Goal: Task Accomplishment & Management: Manage account settings

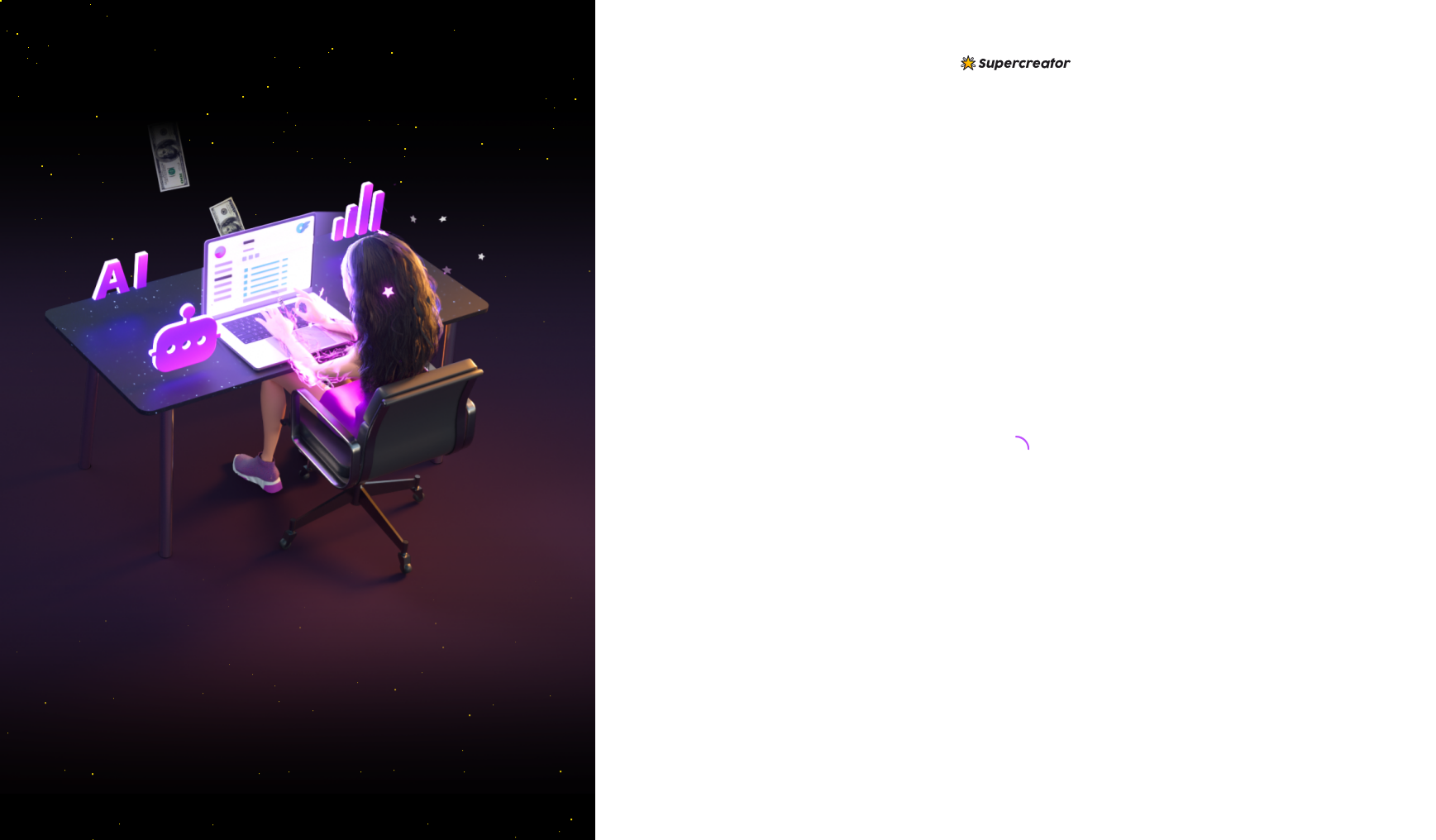
click at [989, 229] on div at bounding box center [1015, 420] width 841 height 840
click at [989, 241] on div at bounding box center [1015, 420] width 841 height 840
click at [989, 516] on div at bounding box center [1015, 420] width 841 height 840
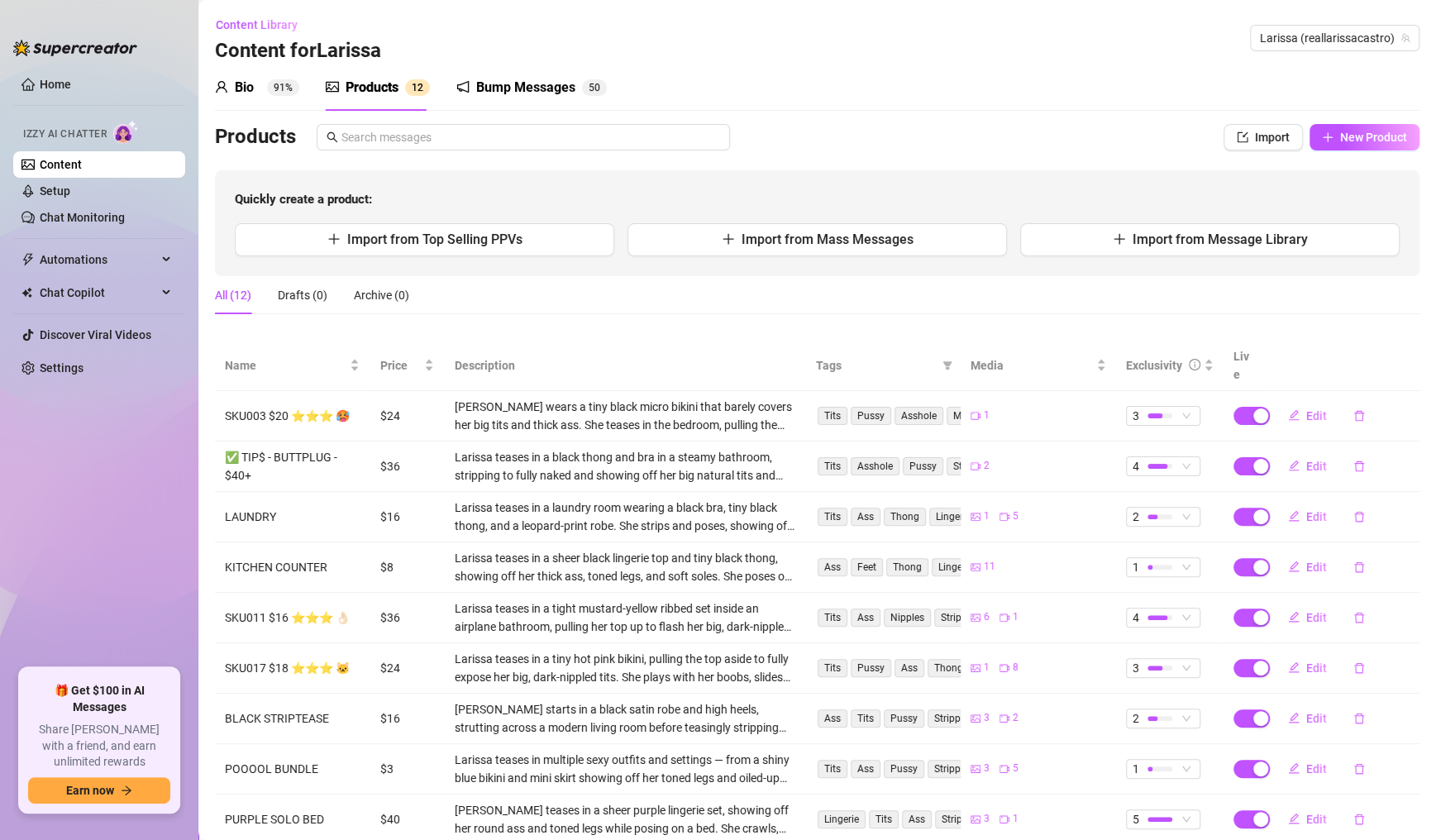
click at [70, 198] on link "Setup" at bounding box center [55, 191] width 31 height 13
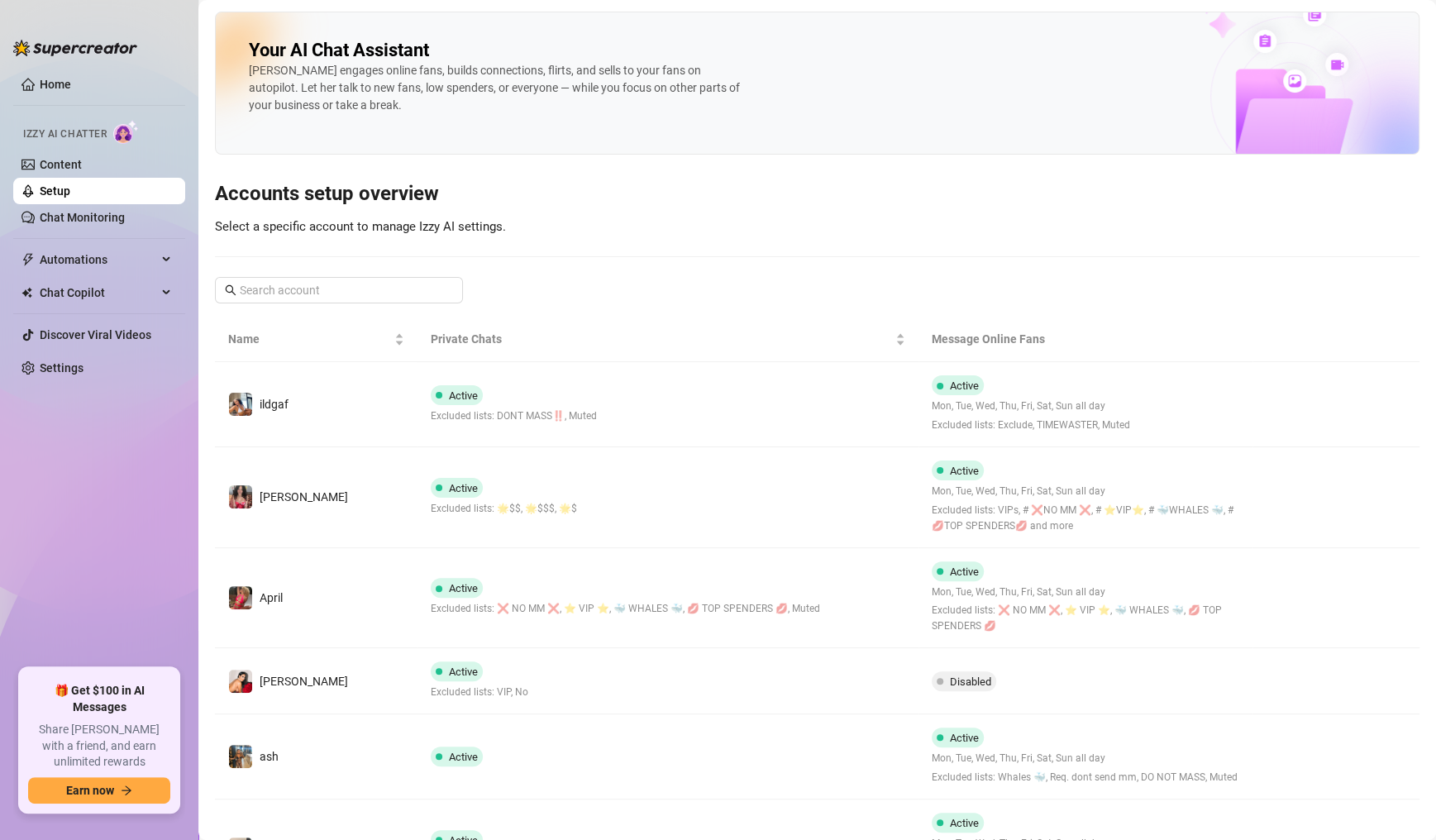
click at [989, 198] on h3 "Accounts setup overview" at bounding box center [817, 194] width 1204 height 27
click at [198, 404] on main "Your AI Chat Assistant [PERSON_NAME] engages online fans, builds connections, f…" at bounding box center [817, 633] width 1238 height 1267
click at [201, 411] on main "Your AI Chat Assistant [PERSON_NAME] engages online fans, builds connections, f…" at bounding box center [817, 633] width 1238 height 1267
click at [178, 393] on ul "Home Izzy AI Chatter Content Setup Chat Monitoring Automations Chat Copilot Dis…" at bounding box center [99, 362] width 172 height 597
click at [181, 392] on ul "Home Izzy AI Chatter Content Setup Chat Monitoring Automations Chat Copilot Dis…" at bounding box center [99, 362] width 172 height 597
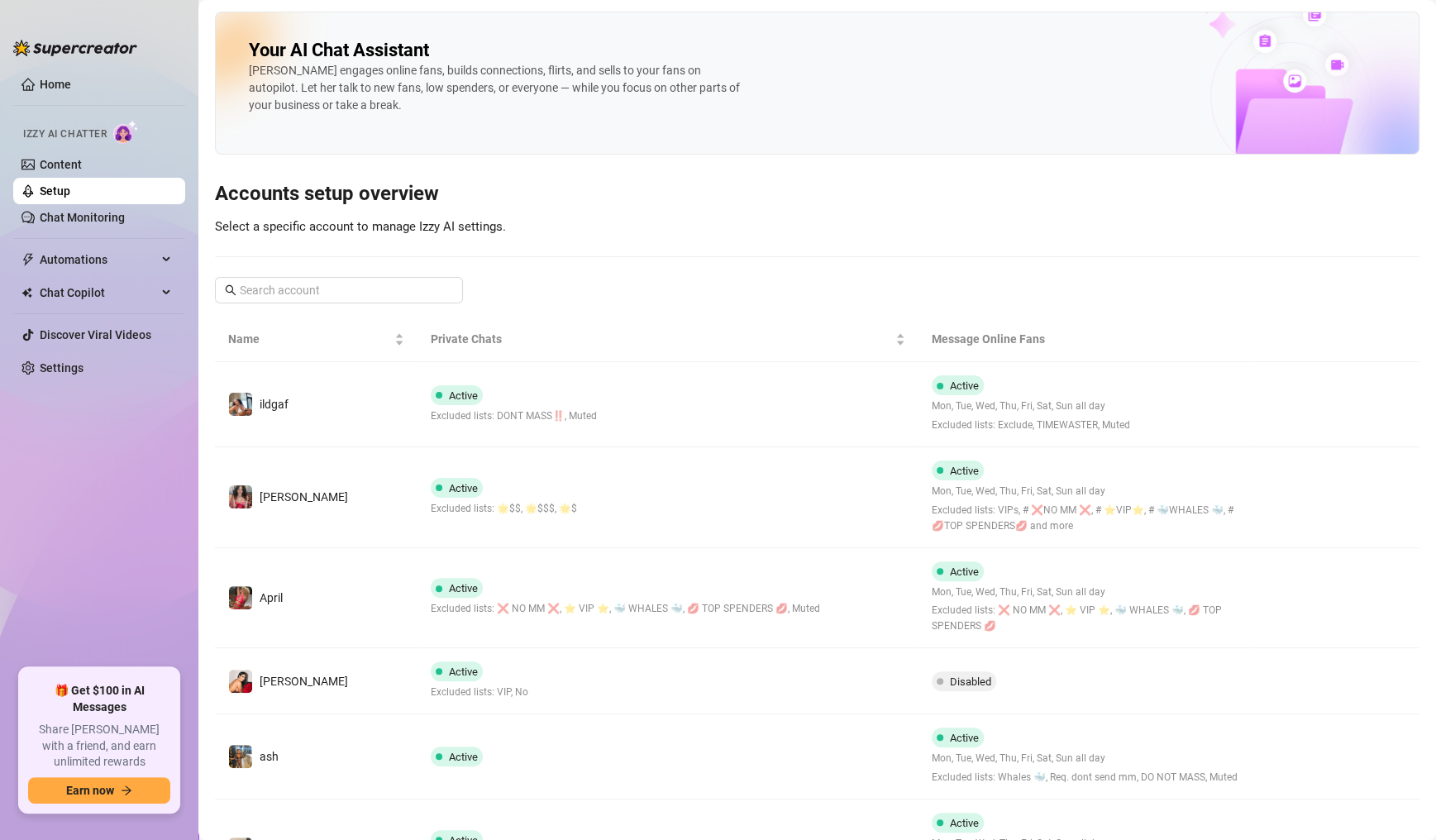
click at [180, 393] on ul "Home Izzy AI Chatter Content Setup Chat Monitoring Automations Chat Copilot Dis…" at bounding box center [99, 362] width 172 height 597
click at [516, 159] on div "Your AI Chat Assistant [PERSON_NAME] engages online fans, builds connections, f…" at bounding box center [817, 613] width 1204 height 1205
click at [532, 162] on div "Your AI Chat Assistant [PERSON_NAME] engages online fans, builds connections, f…" at bounding box center [817, 613] width 1204 height 1205
click at [532, 166] on div "Your AI Chat Assistant [PERSON_NAME] engages online fans, builds connections, f…" at bounding box center [817, 613] width 1204 height 1205
click at [520, 181] on h3 "Accounts setup overview" at bounding box center [817, 194] width 1204 height 27
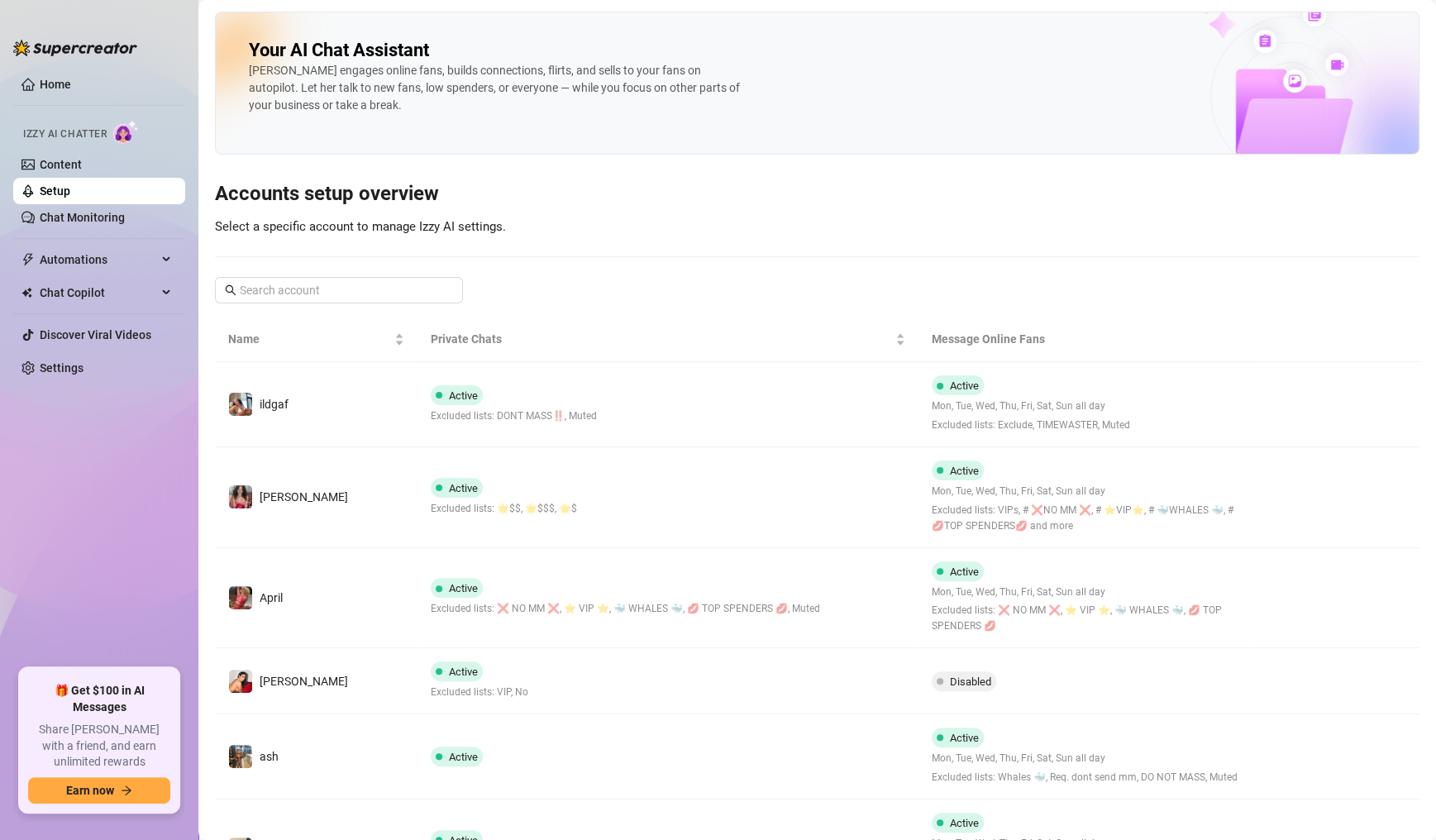
click at [520, 181] on h3 "Accounts setup overview" at bounding box center [817, 194] width 1204 height 27
click at [544, 182] on h3 "Accounts setup overview" at bounding box center [817, 194] width 1204 height 27
click at [522, 182] on h3 "Accounts setup overview" at bounding box center [817, 194] width 1204 height 27
click at [519, 182] on h3 "Accounts setup overview" at bounding box center [817, 194] width 1204 height 27
click at [514, 183] on h3 "Accounts setup overview" at bounding box center [817, 194] width 1204 height 27
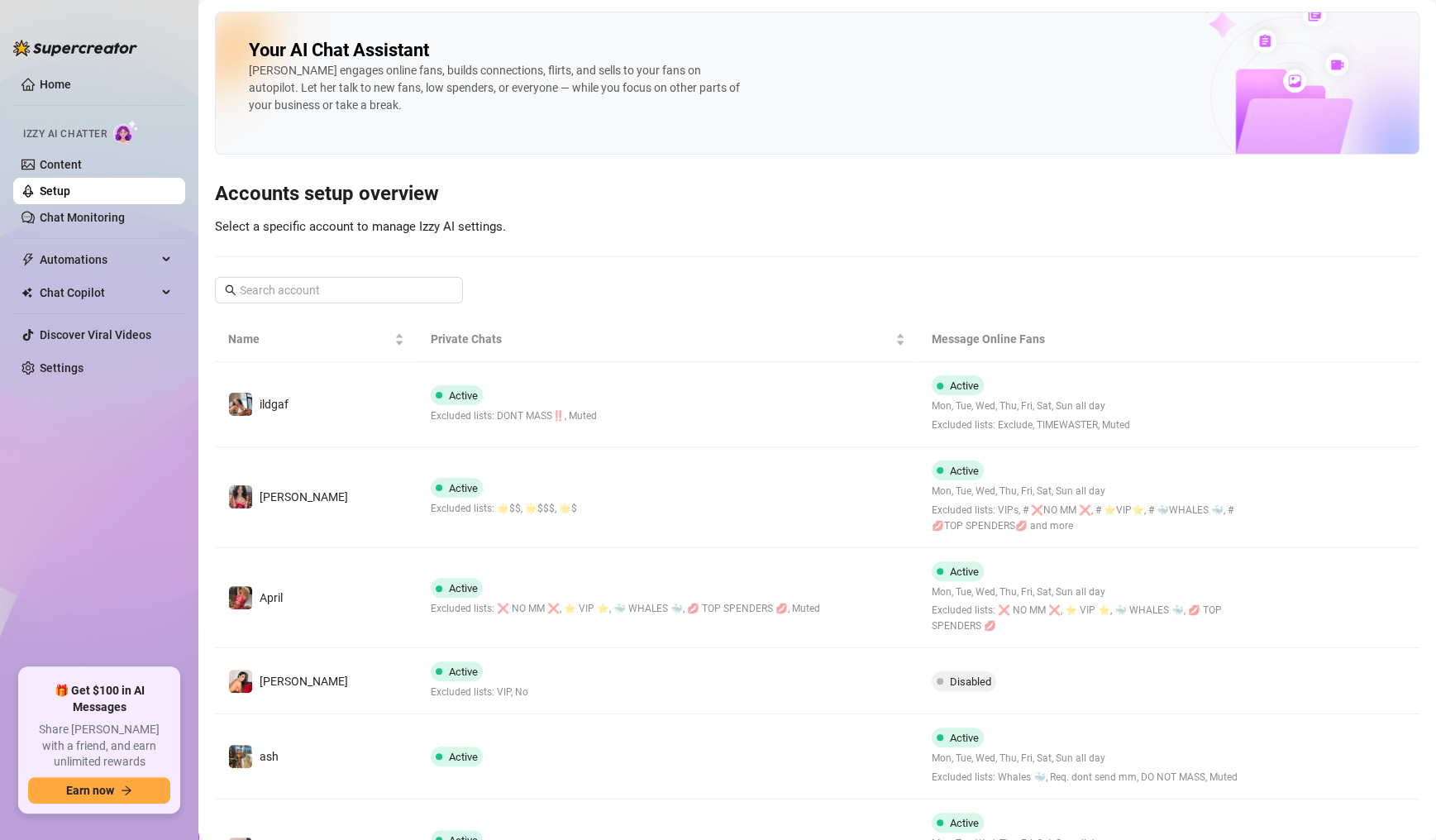
click at [503, 638] on td "Active Excluded lists: ❌ NO MM ❌, ⭐️ VIP ⭐️, 🐳 WHALES 🐳, 💋 TOP SPENDERS 💋, Muted" at bounding box center [667, 598] width 501 height 100
click at [864, 671] on main "Your AI Chat Assistant [PERSON_NAME] engages online fans, builds connections, f…" at bounding box center [817, 633] width 1238 height 1267
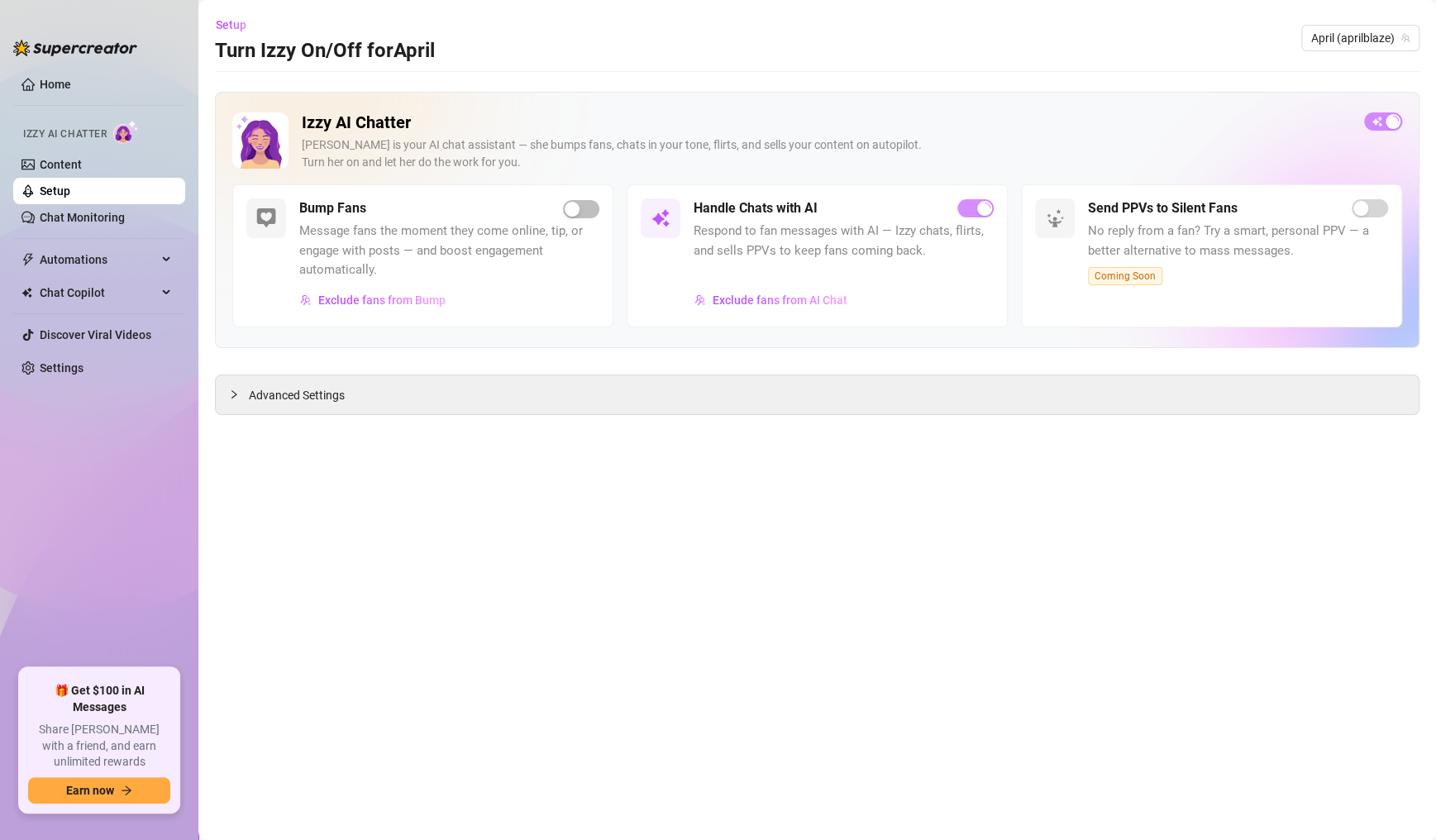
click at [453, 638] on main "Setup Turn Izzy On/Off for April April (aprilblaze) Izzy AI Chatter [PERSON_NAM…" at bounding box center [817, 420] width 1238 height 840
click at [861, 671] on main "Setup Turn Izzy On/Off for April April (aprilblaze) Izzy AI Chatter [PERSON_NAM…" at bounding box center [817, 420] width 1238 height 840
click at [835, 673] on main "Setup Turn Izzy On/Off for April April (aprilblaze) Izzy AI Chatter [PERSON_NAM…" at bounding box center [817, 420] width 1238 height 840
click at [865, 667] on main "Setup Turn Izzy On/Off for April April (aprilblaze) Izzy AI Chatter [PERSON_NAM…" at bounding box center [817, 420] width 1238 height 840
click at [474, 630] on main "Setup Turn Izzy On/Off for April April (aprilblaze) Izzy AI Chatter [PERSON_NAM…" at bounding box center [817, 420] width 1238 height 840
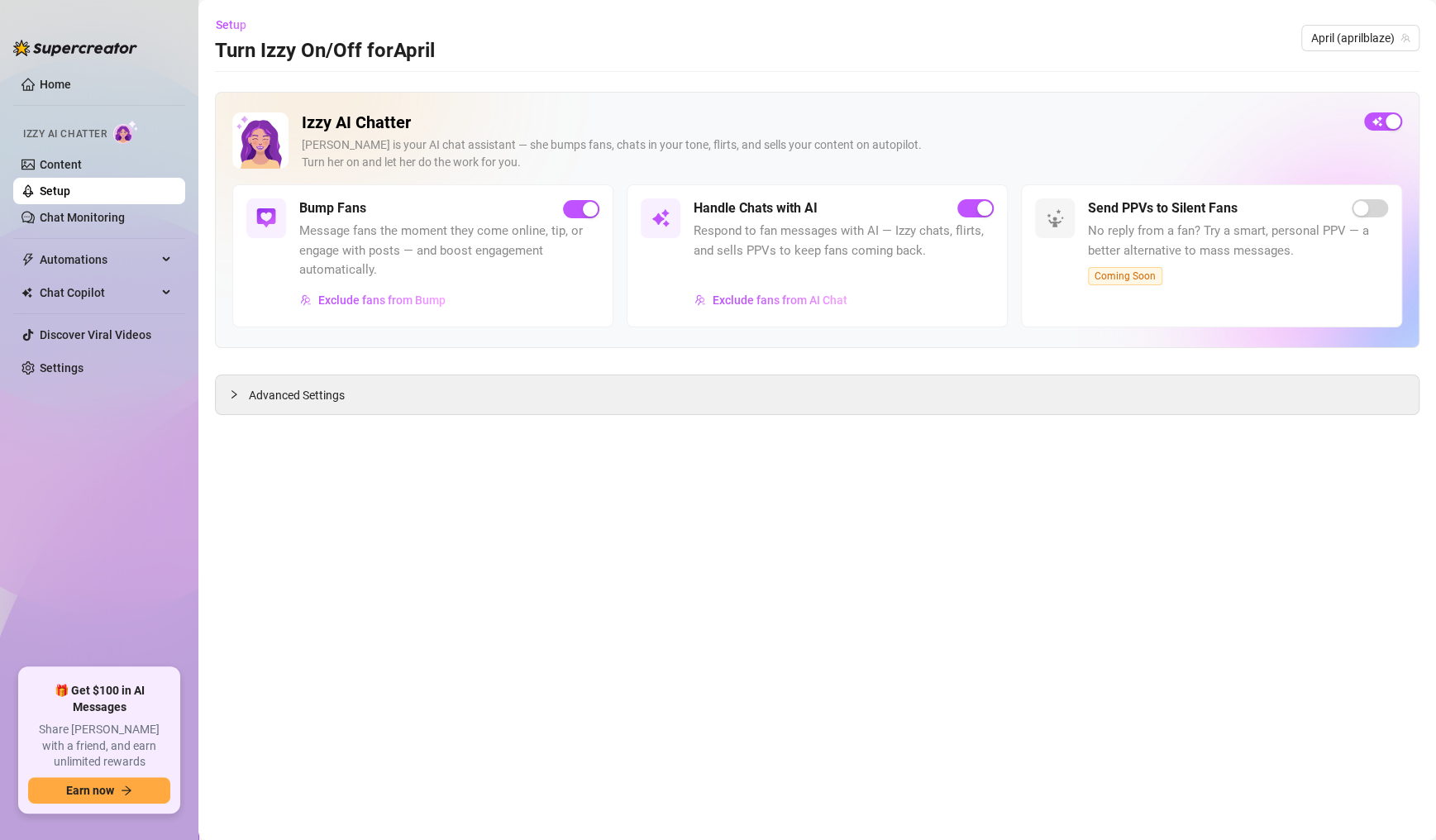
click at [858, 671] on main "Setup Turn Izzy On/Off for April April (aprilblaze) Izzy AI Chatter [PERSON_NAM…" at bounding box center [817, 420] width 1238 height 840
click at [1, 654] on aside "Home Izzy AI Chatter Content Setup Chat Monitoring Automations Chat Copilot Dis…" at bounding box center [99, 420] width 198 height 840
